Goal: Task Accomplishment & Management: Manage account settings

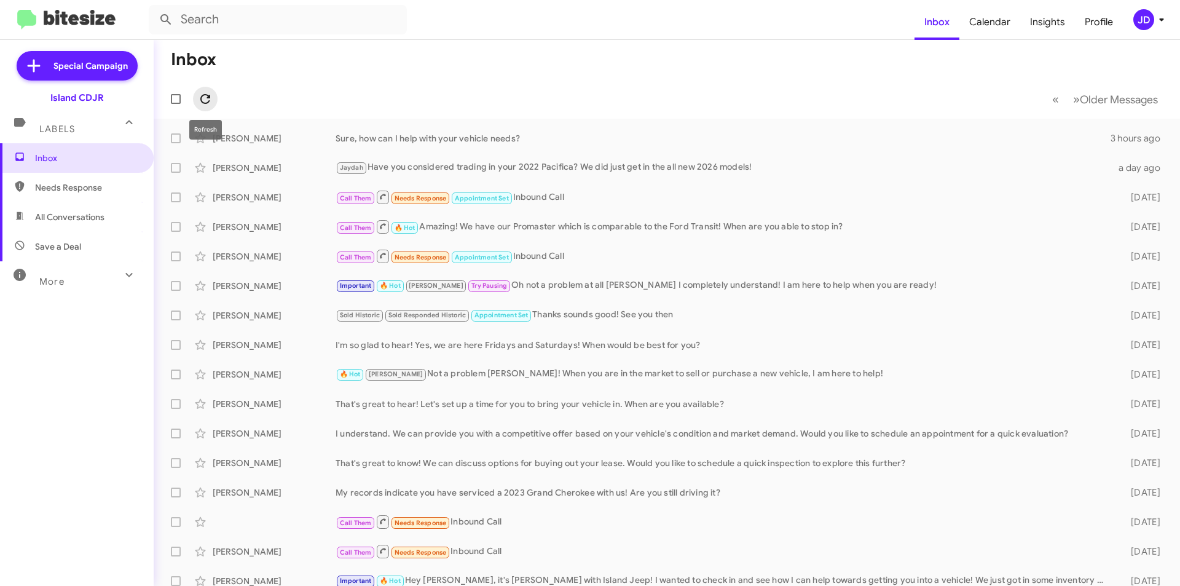
click at [202, 98] on icon at bounding box center [205, 99] width 15 height 15
click at [413, 22] on form at bounding box center [532, 20] width 766 height 30
click at [369, 13] on input "text" at bounding box center [278, 20] width 258 height 30
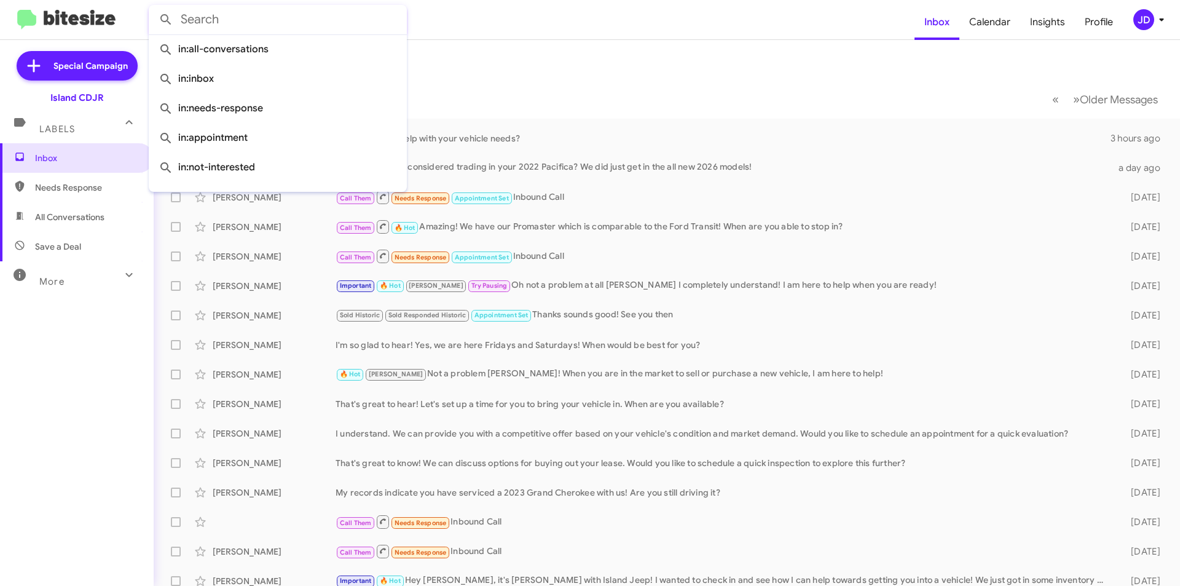
paste input "(718) 207-3340"
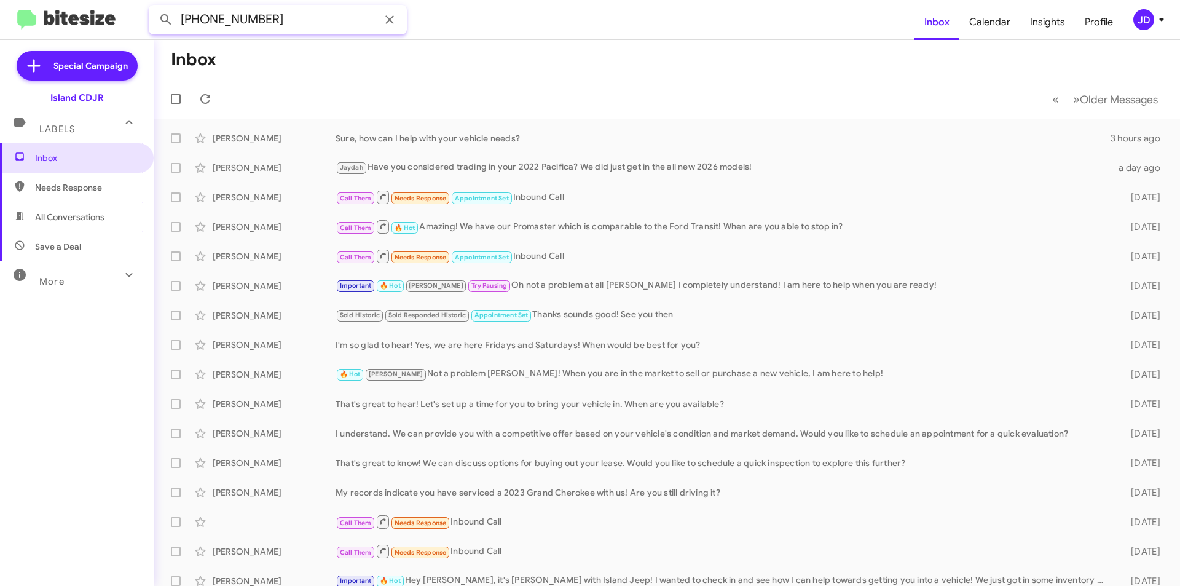
click at [241, 22] on input "(718) 207-3340" at bounding box center [278, 20] width 258 height 30
click at [238, 22] on input "(718) 207-3340" at bounding box center [278, 20] width 258 height 30
click at [213, 18] on input "(718) 2073340" at bounding box center [278, 20] width 258 height 30
click at [184, 18] on input "(7182073340" at bounding box center [278, 20] width 258 height 30
type input "7182073340"
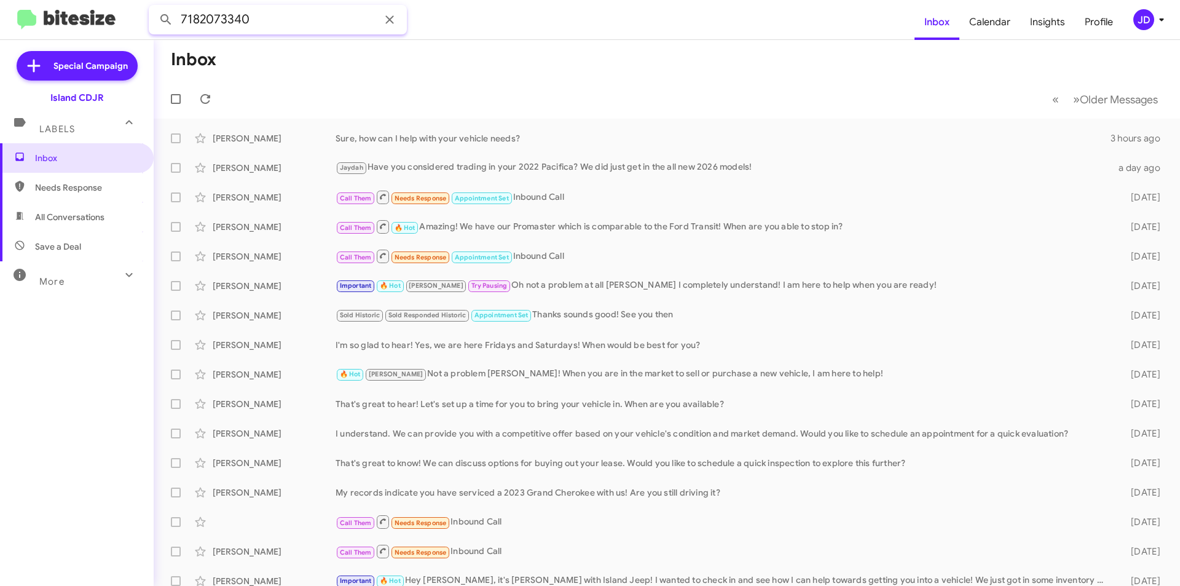
click at [154, 7] on button at bounding box center [166, 19] width 25 height 25
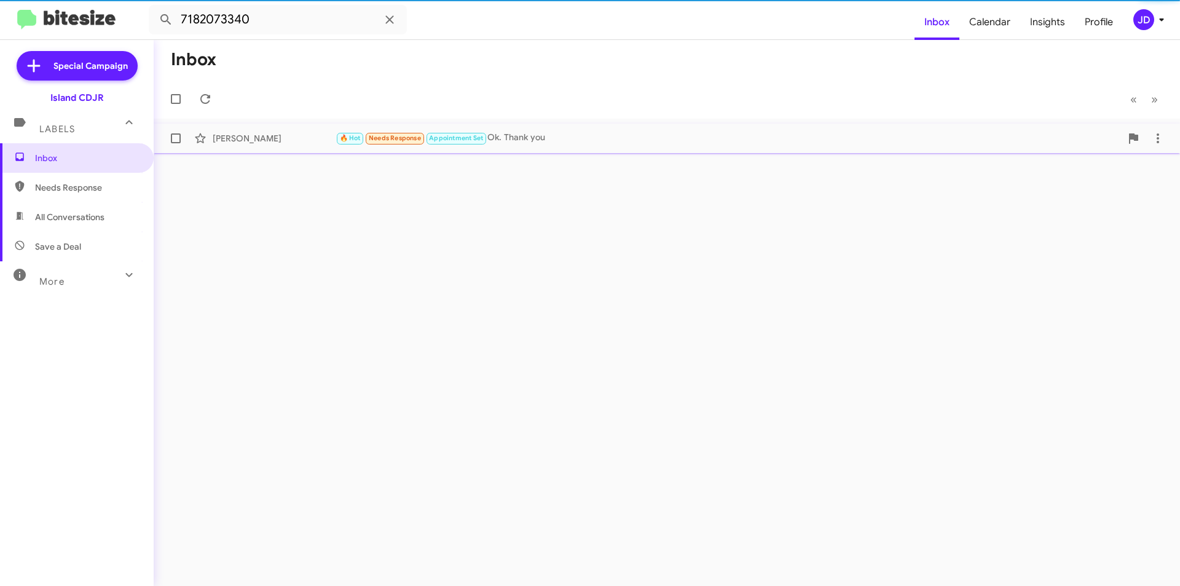
click at [318, 143] on div "David Gonzalez" at bounding box center [274, 138] width 123 height 12
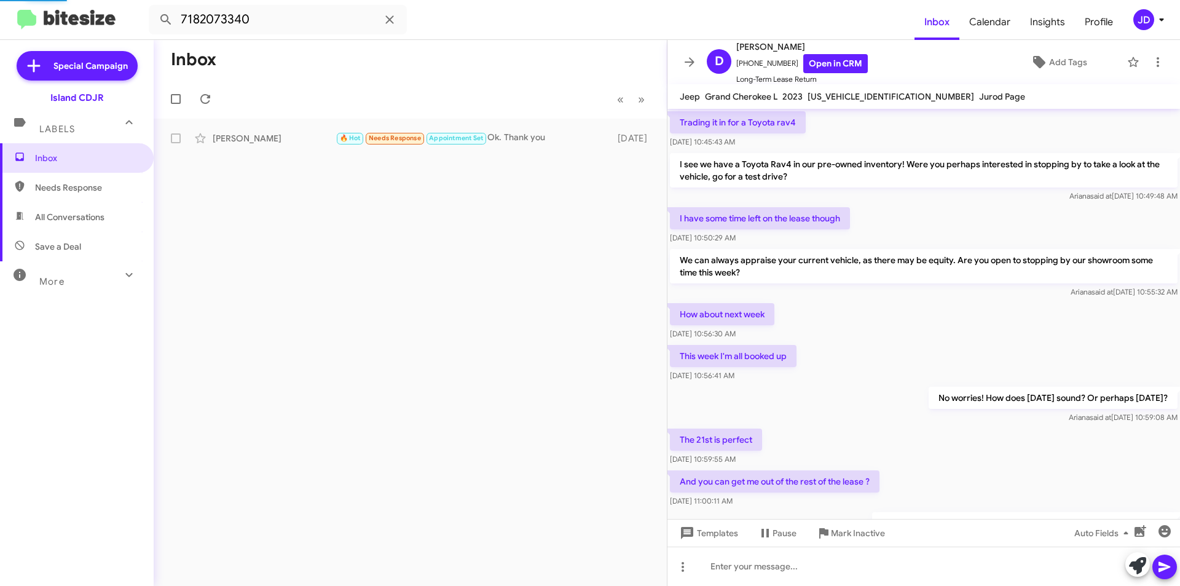
scroll to position [493, 0]
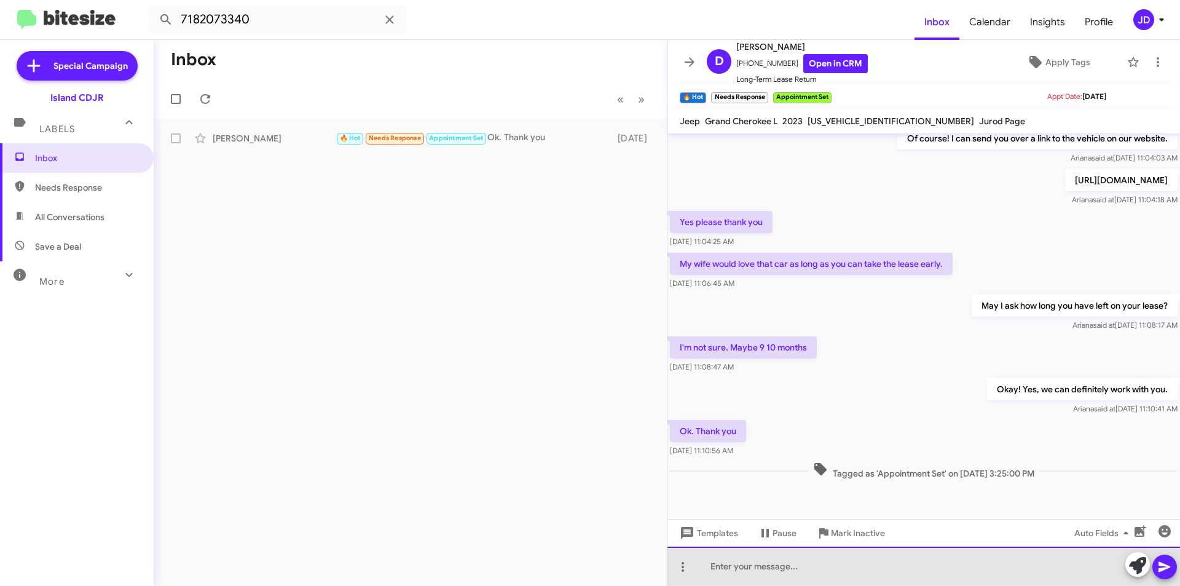
click at [869, 570] on div at bounding box center [924, 566] width 513 height 39
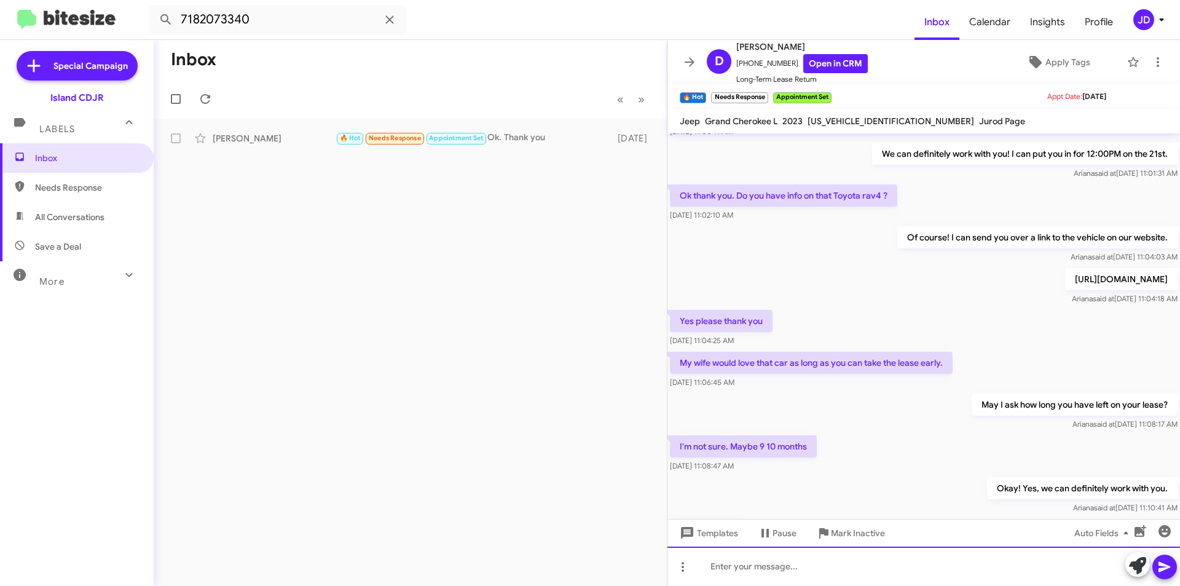
scroll to position [738, 0]
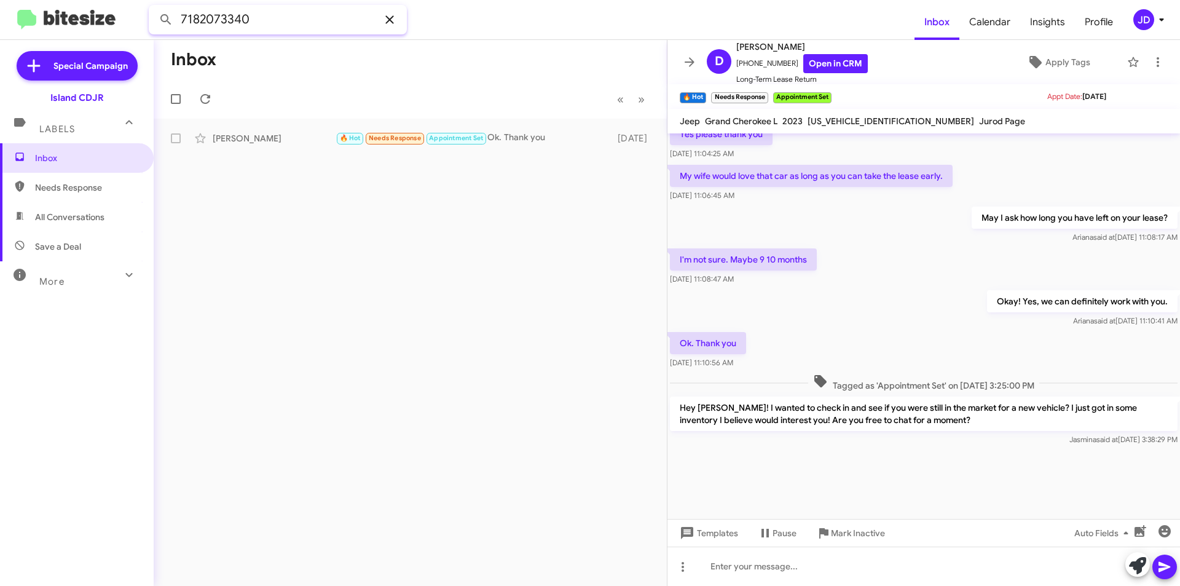
click at [404, 27] on input "7182073340" at bounding box center [278, 20] width 258 height 30
click at [400, 24] on span at bounding box center [389, 19] width 25 height 15
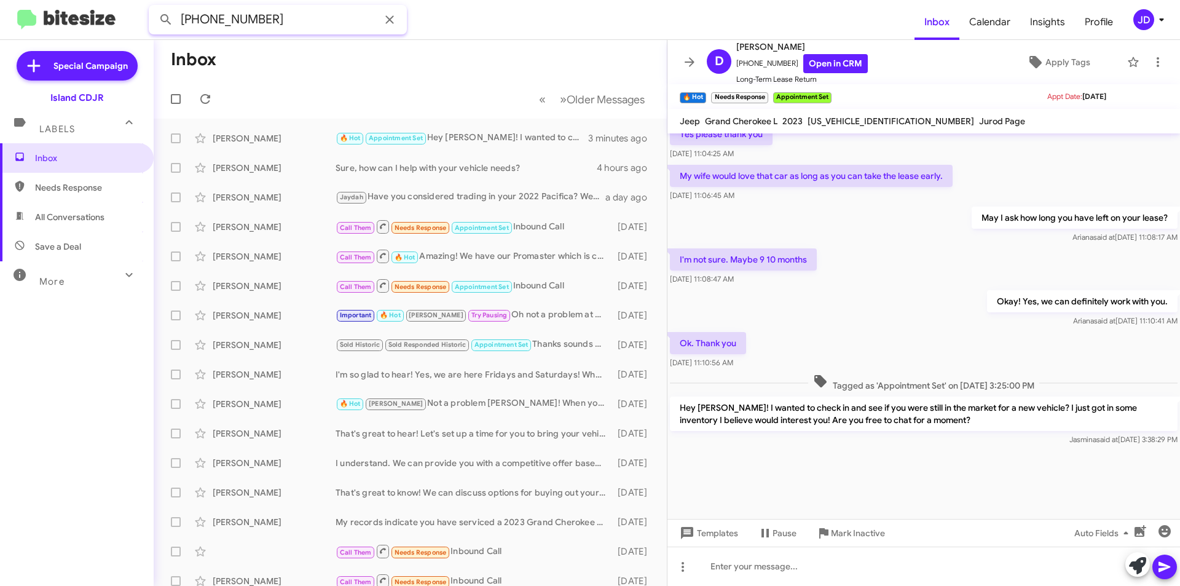
click at [240, 20] on input "(917) 903-9341" at bounding box center [278, 20] width 258 height 30
click at [237, 19] on input "(917) 903-9341" at bounding box center [278, 20] width 258 height 30
click at [211, 21] on input "(917) 9039341" at bounding box center [278, 20] width 258 height 30
click at [186, 21] on input "(9179039341" at bounding box center [278, 20] width 258 height 30
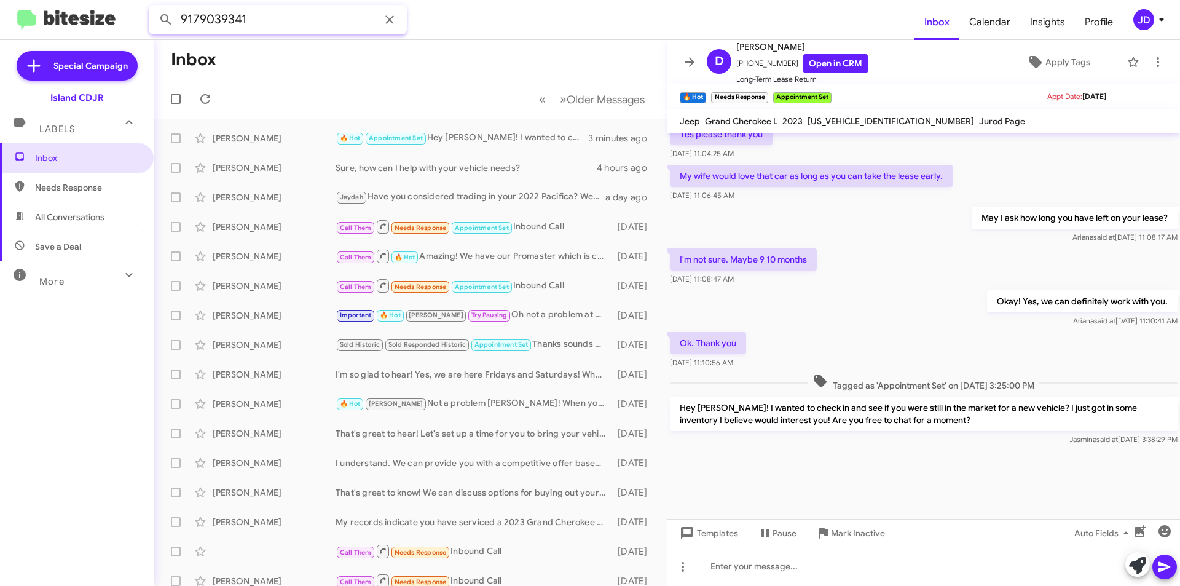
type input "9179039341"
click at [154, 7] on button at bounding box center [166, 19] width 25 height 25
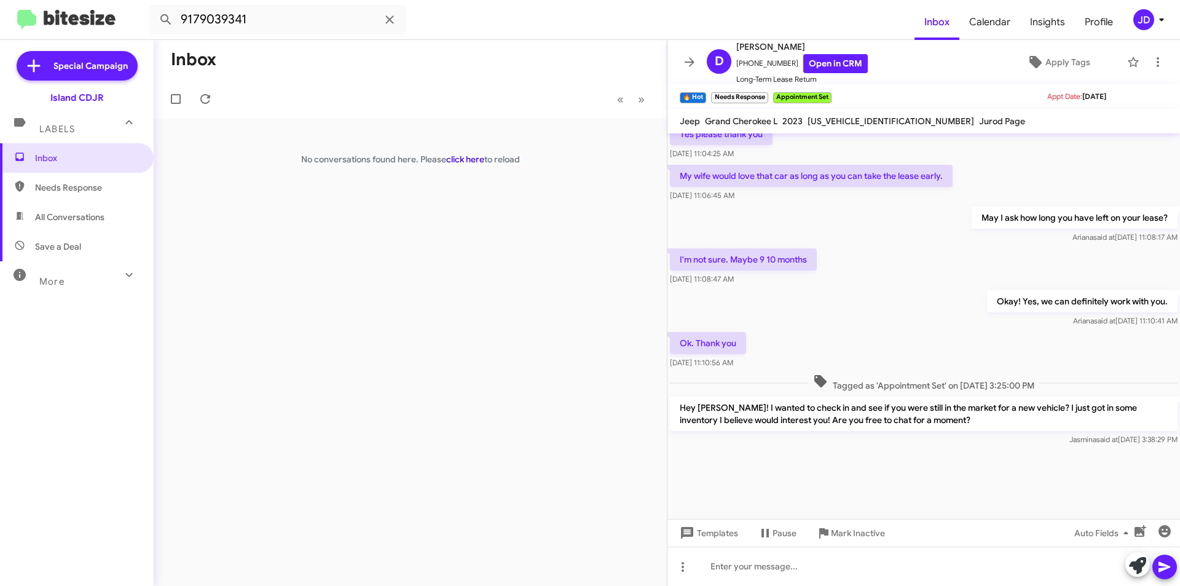
click at [463, 157] on link "click here" at bounding box center [465, 159] width 38 height 11
click at [122, 274] on icon at bounding box center [129, 274] width 15 height 15
click at [95, 98] on div "Island CDJR" at bounding box center [76, 98] width 53 height 12
click at [1153, 20] on div "JD" at bounding box center [1144, 19] width 21 height 21
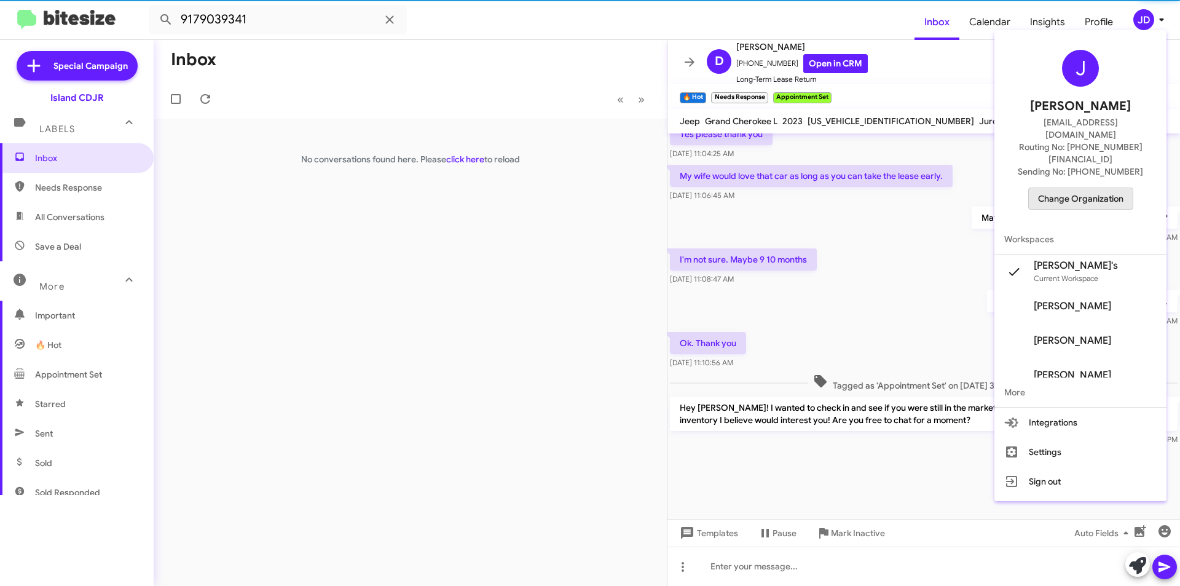
click at [1064, 188] on span "Change Organization" at bounding box center [1080, 198] width 85 height 21
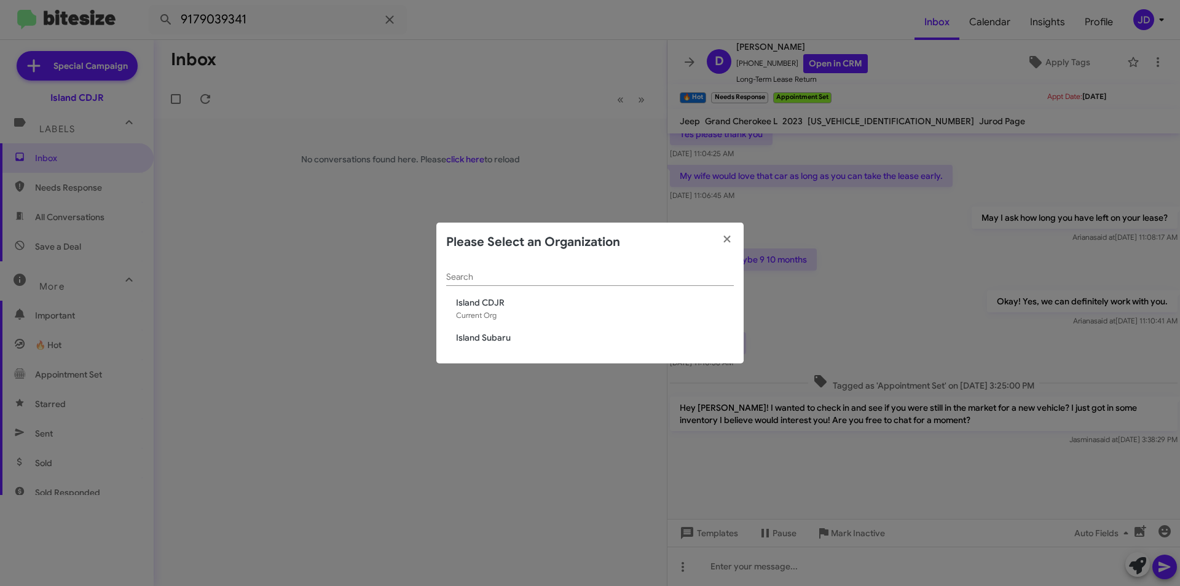
click at [465, 331] on div "Search Island CDJR Current Org Island Subaru" at bounding box center [590, 313] width 307 height 102
click at [468, 334] on span "Island Subaru" at bounding box center [595, 337] width 278 height 12
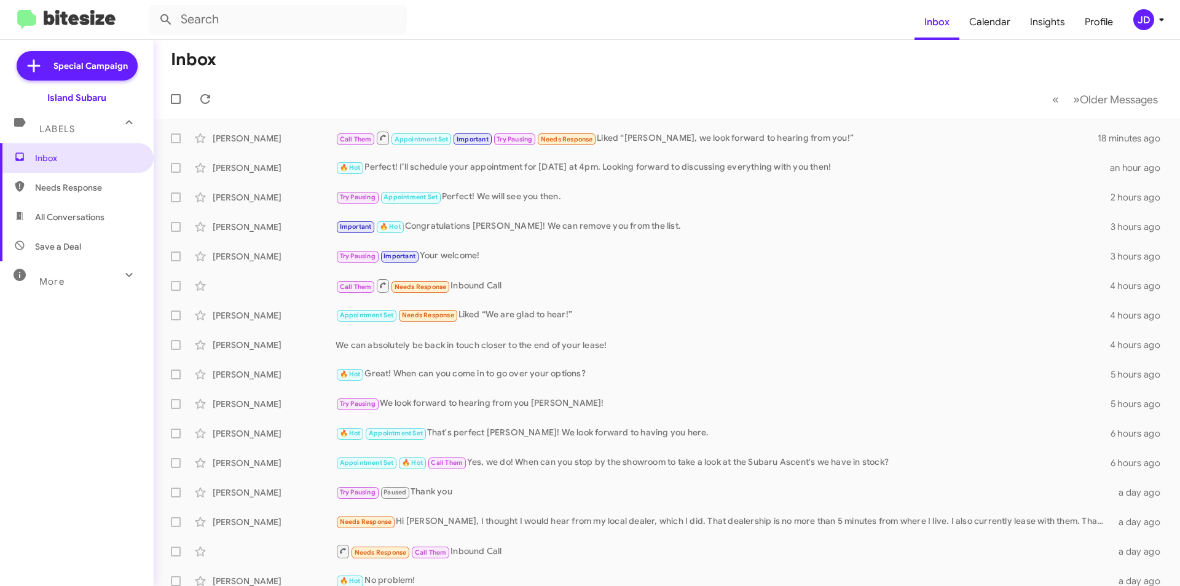
click at [1155, 22] on icon at bounding box center [1162, 19] width 15 height 15
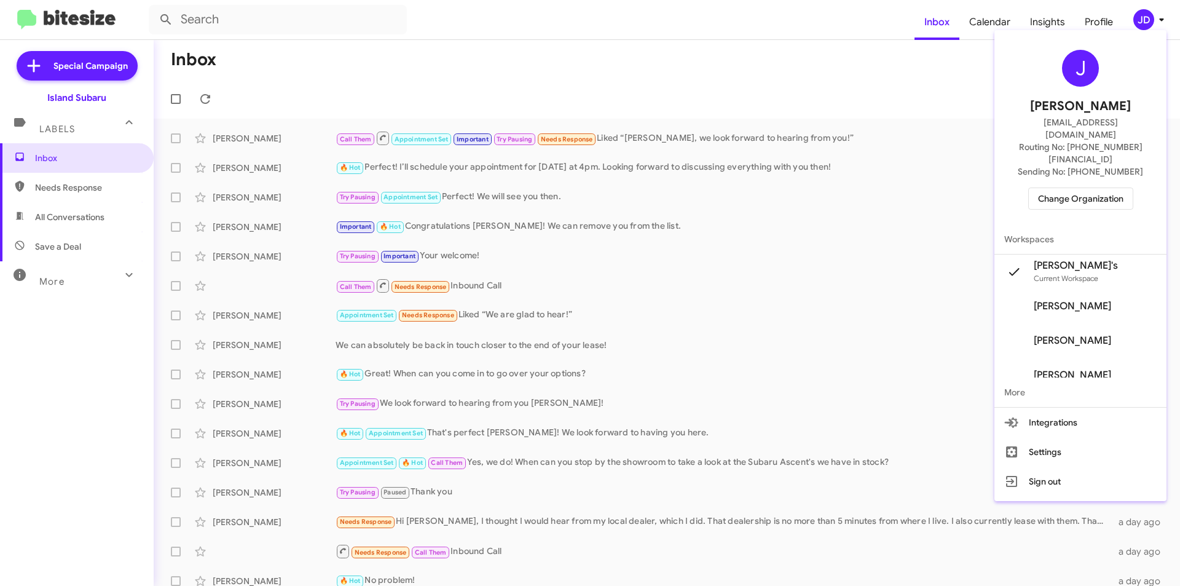
click at [1090, 188] on span "Change Organization" at bounding box center [1080, 198] width 85 height 21
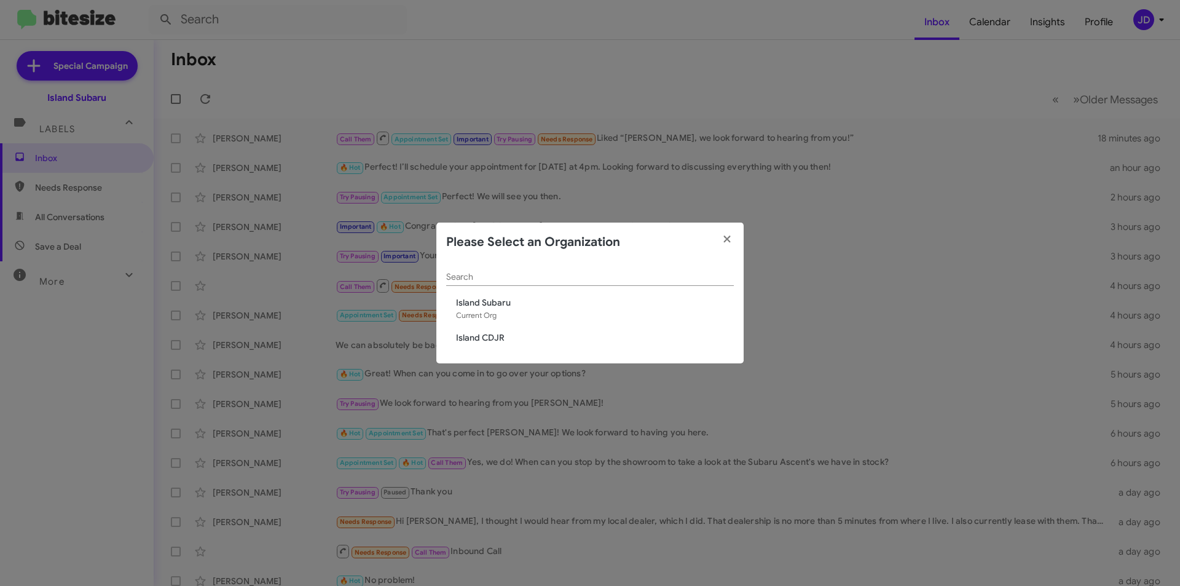
click at [499, 336] on span "Island CDJR" at bounding box center [595, 337] width 278 height 12
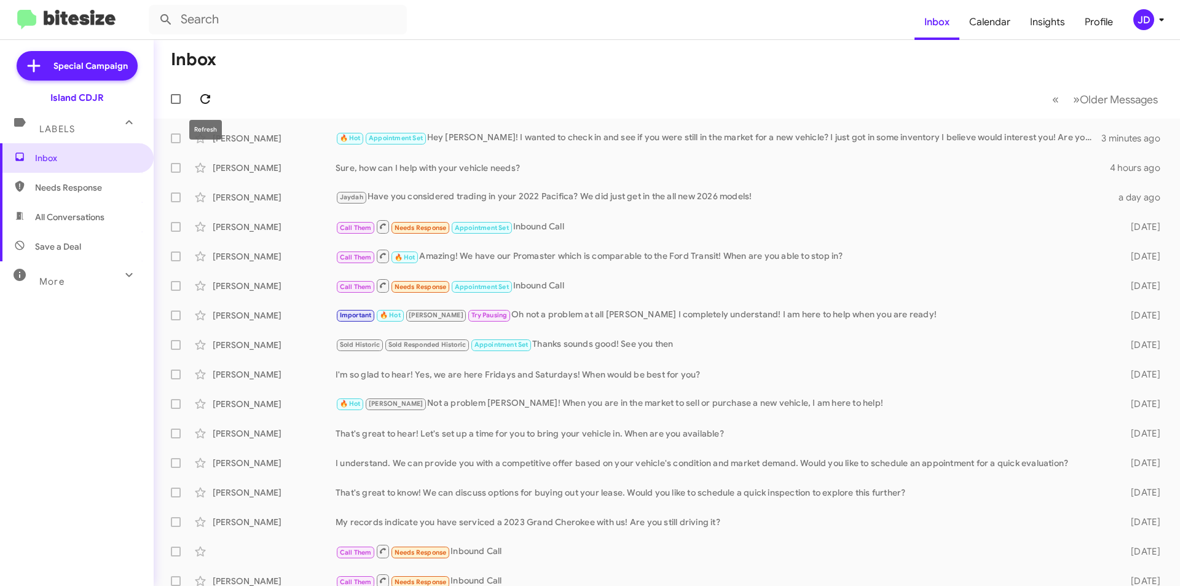
click at [208, 101] on icon at bounding box center [205, 99] width 15 height 15
